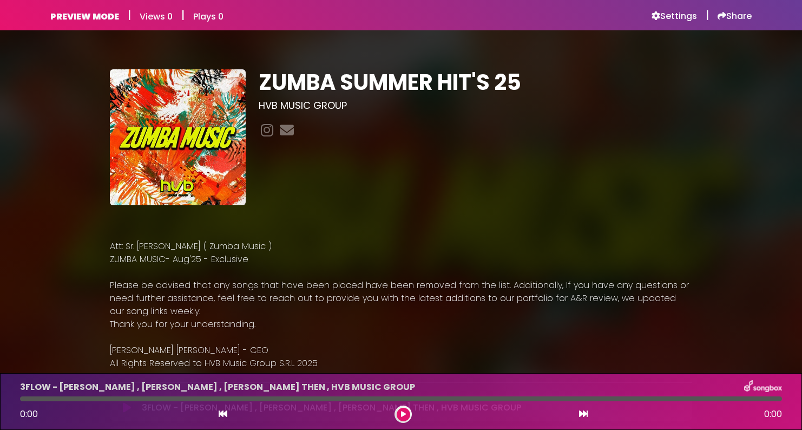
scroll to position [271, 0]
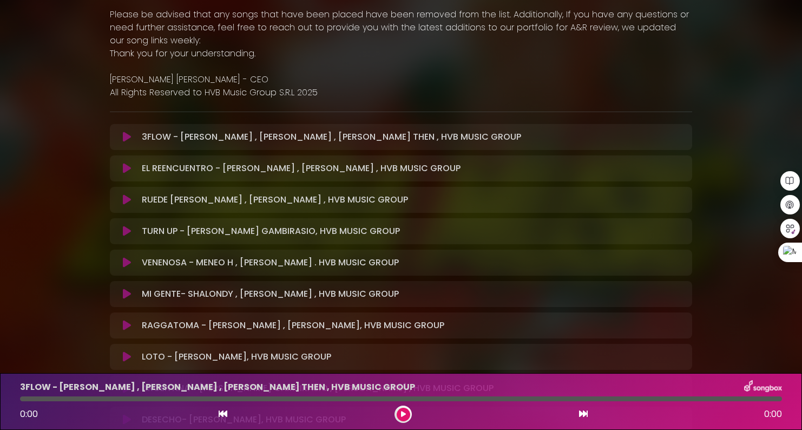
click at [126, 294] on icon at bounding box center [127, 293] width 8 height 11
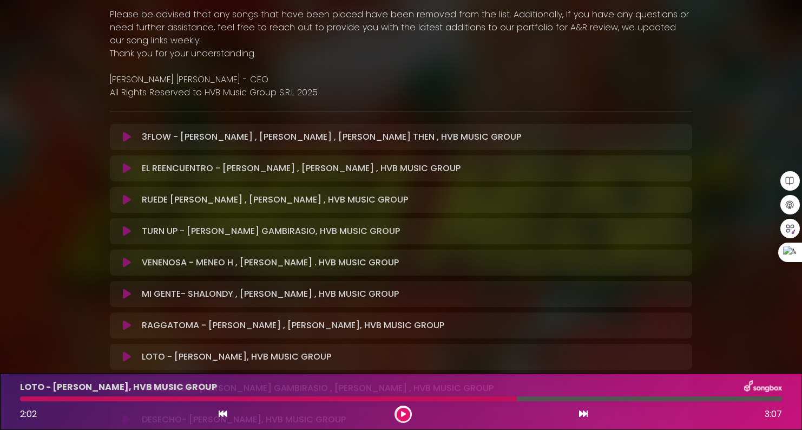
click at [23, 398] on div at bounding box center [268, 398] width 497 height 5
click at [23, 400] on div at bounding box center [268, 398] width 497 height 5
click at [20, 398] on div at bounding box center [268, 398] width 497 height 5
click at [22, 398] on div at bounding box center [268, 398] width 497 height 5
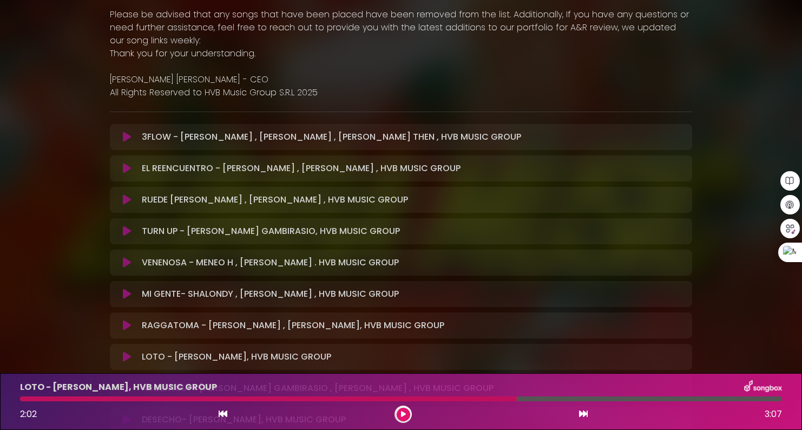
click at [22, 398] on div at bounding box center [268, 398] width 497 height 5
click at [26, 399] on div at bounding box center [268, 398] width 497 height 5
click at [407, 415] on button at bounding box center [404, 414] width 14 height 14
click at [400, 409] on button at bounding box center [404, 414] width 14 height 14
